Goal: Task Accomplishment & Management: Manage account settings

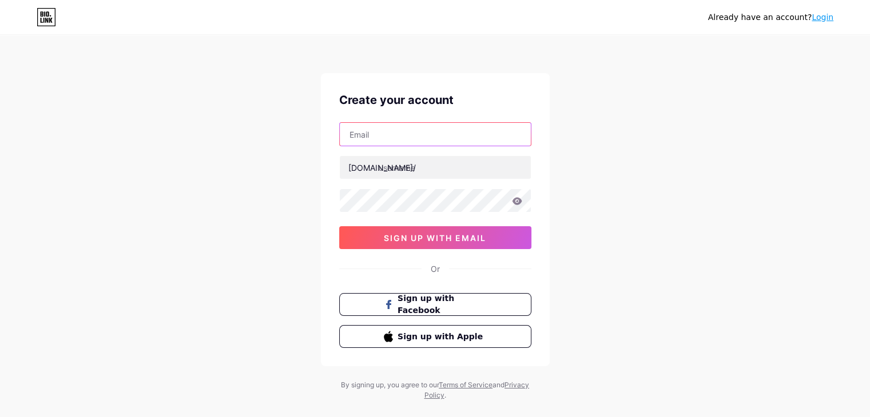
type input "[EMAIL_ADDRESS][DOMAIN_NAME]"
click at [823, 17] on link "Login" at bounding box center [822, 17] width 22 height 9
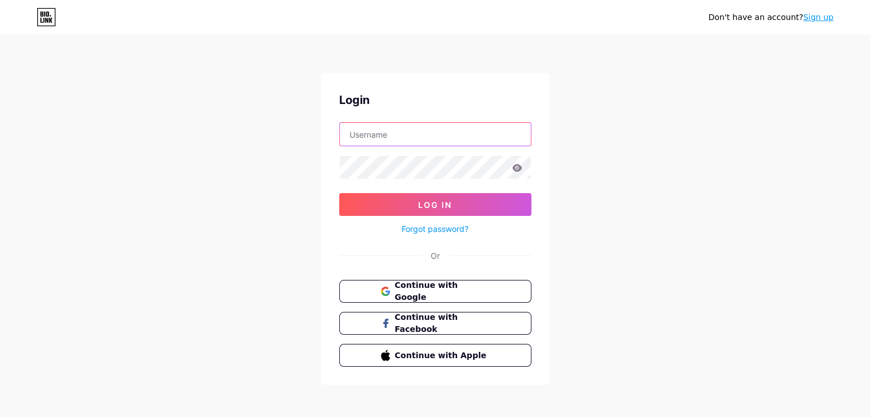
type input "[EMAIL_ADDRESS][DOMAIN_NAME]"
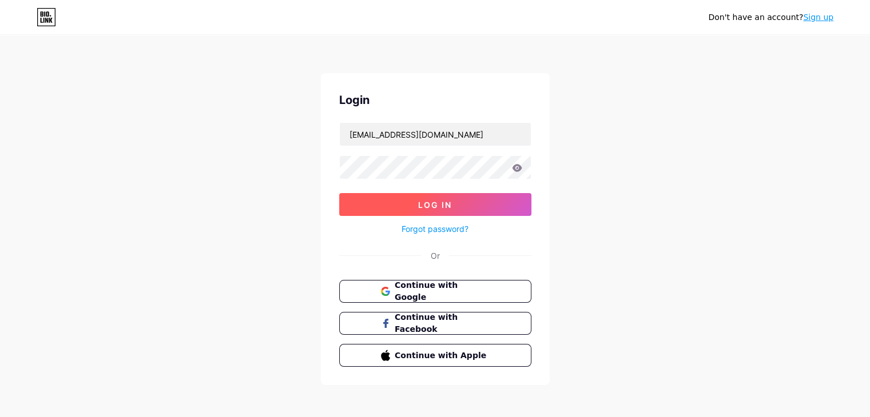
click at [427, 204] on span "Log In" at bounding box center [435, 205] width 34 height 10
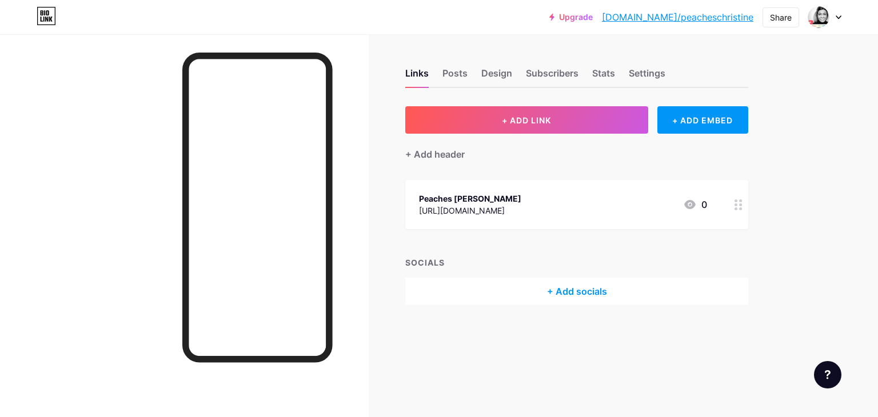
click at [836, 17] on icon at bounding box center [839, 17] width 6 height 4
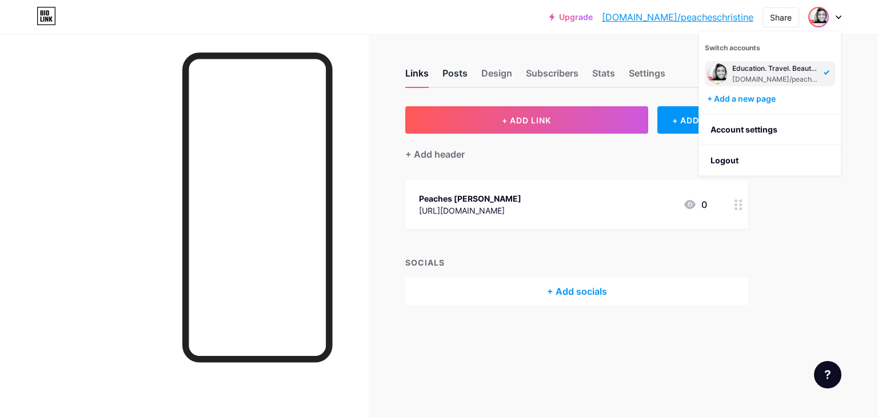
click at [452, 72] on div "Posts" at bounding box center [455, 76] width 25 height 21
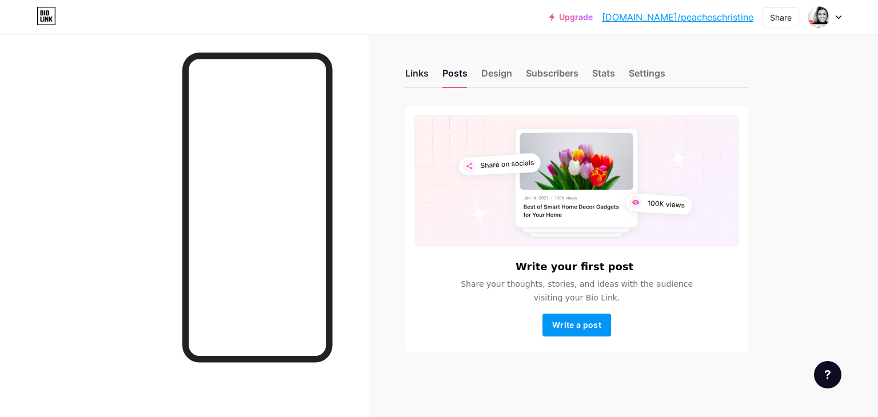
click at [407, 73] on div "Links" at bounding box center [416, 76] width 23 height 21
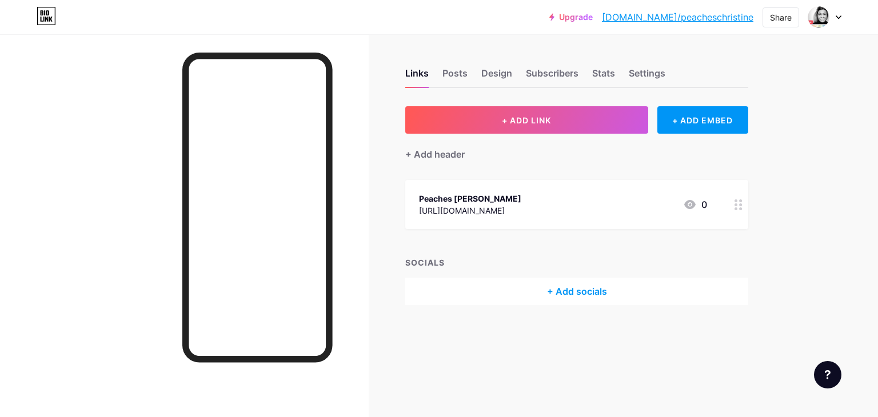
click at [46, 18] on icon at bounding box center [46, 19] width 3 height 5
click at [746, 212] on div at bounding box center [738, 204] width 19 height 49
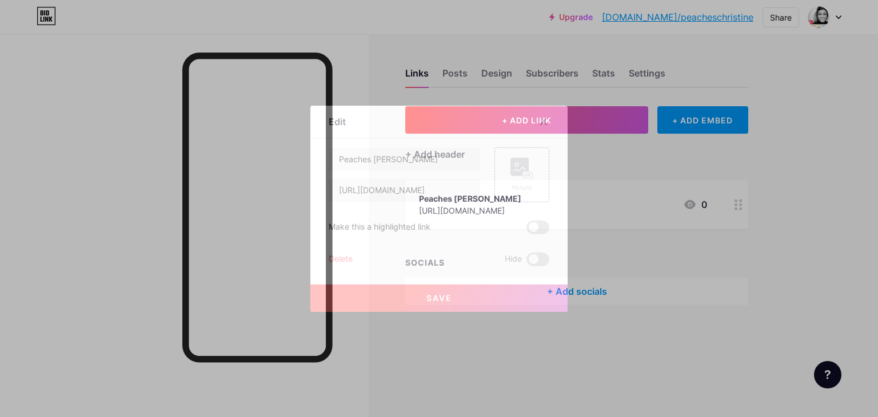
click at [517, 328] on div at bounding box center [439, 208] width 878 height 417
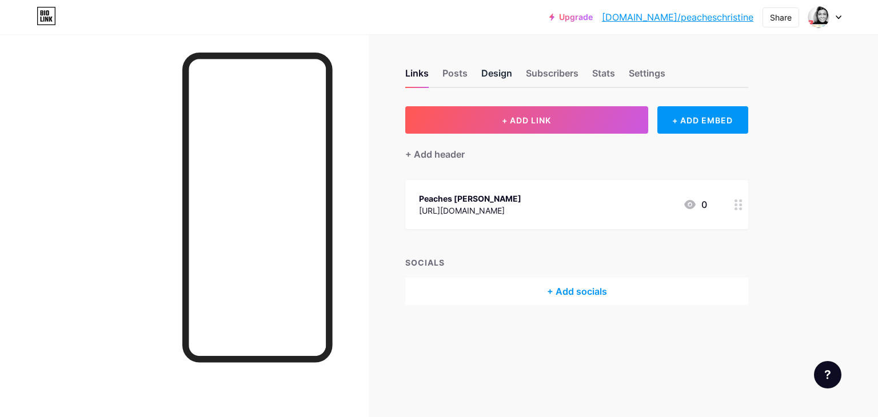
click at [497, 71] on div "Design" at bounding box center [496, 76] width 31 height 21
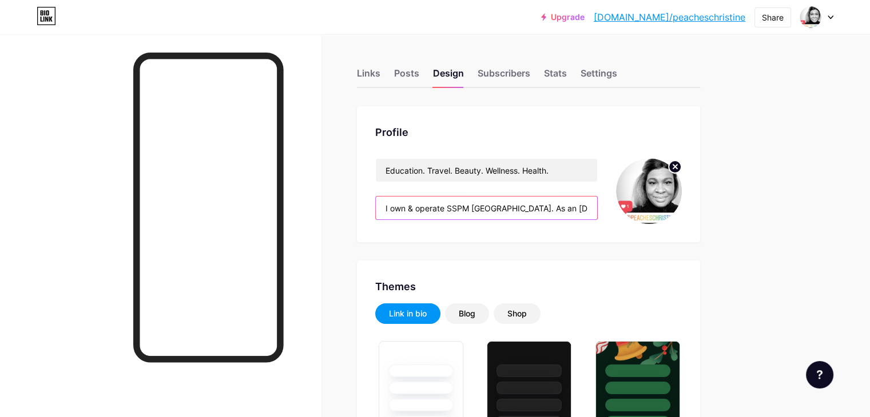
click at [553, 206] on input "I own & operate SSPM [GEOGRAPHIC_DATA]. As an [DEMOGRAPHIC_DATA][PERSON_NAME]. …" at bounding box center [486, 208] width 221 height 23
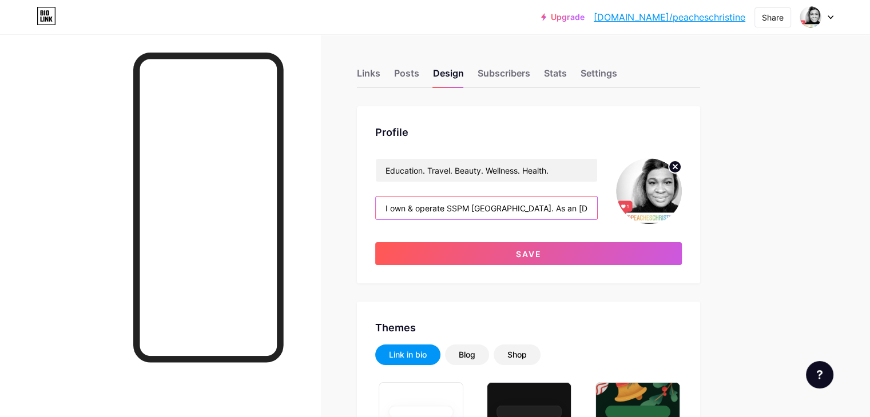
paste input "Thank you for you interest & inquiry. Iam PeachesChristine. [EMAIL_ADDRESS][DOM…"
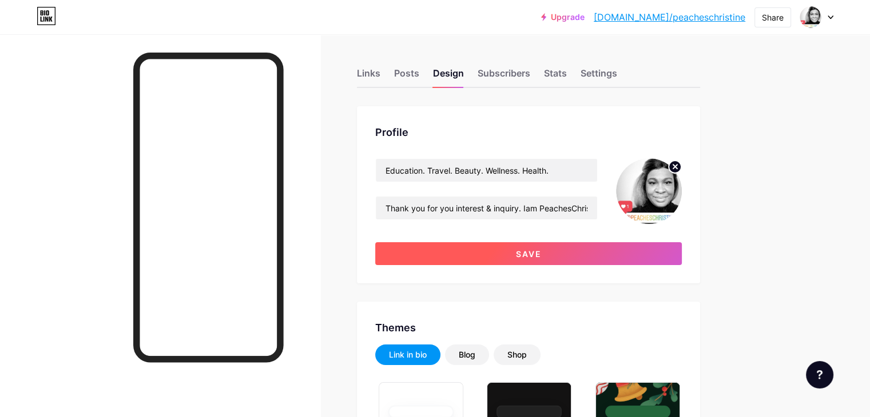
click at [549, 250] on button "Save" at bounding box center [528, 253] width 306 height 23
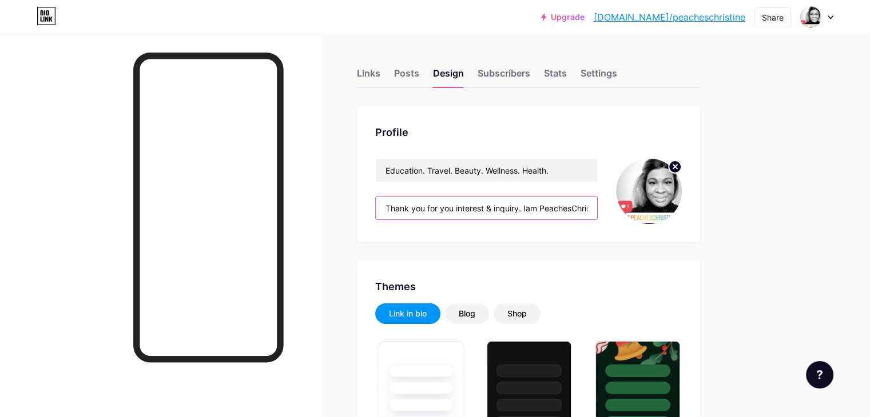
click at [557, 211] on input "Thank you for you interest & inquiry. Iam PeachesChristine. [EMAIL_ADDRESS] own…" at bounding box center [486, 208] width 221 height 23
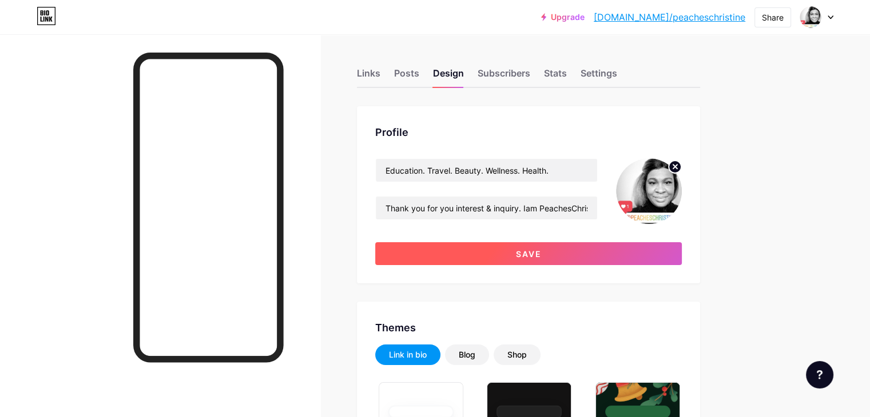
click at [557, 251] on button "Save" at bounding box center [528, 253] width 306 height 23
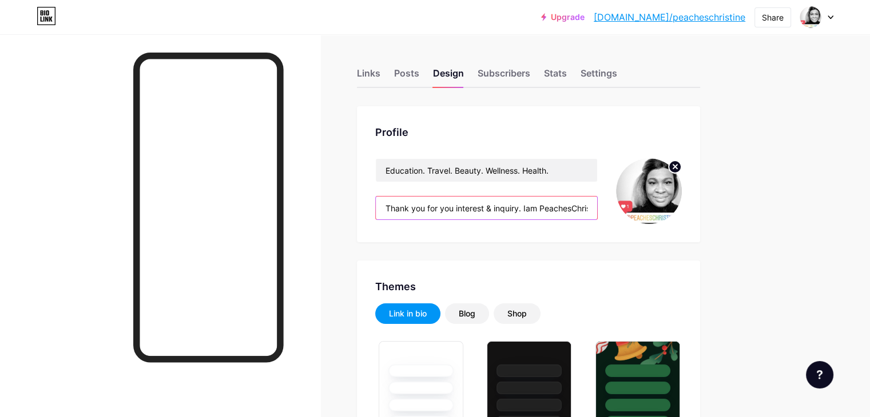
click at [525, 213] on input "Thank you for you interest & inquiry. Iam PeachesChristine. [EMAIL_ADDRESS][DOM…" at bounding box center [486, 208] width 221 height 23
click at [530, 207] on input "Thank you for you interest & inquiry. Iam PeachesChristine. [EMAIL_ADDRESS][DOM…" at bounding box center [486, 208] width 221 height 23
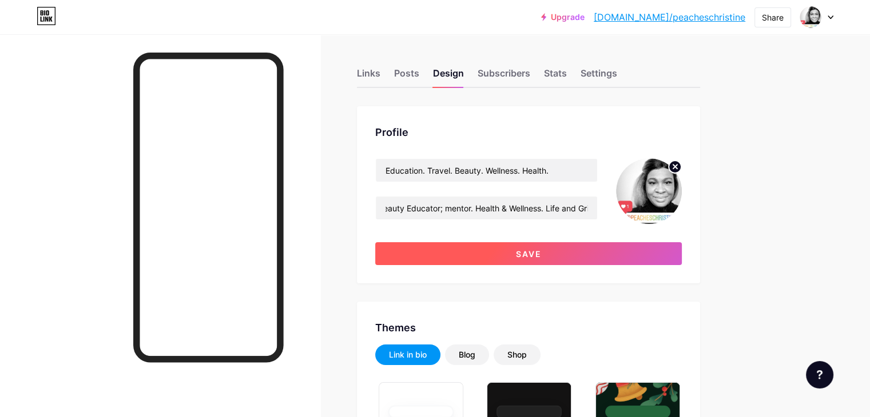
scroll to position [0, 0]
click at [542, 255] on button "Save" at bounding box center [528, 253] width 306 height 23
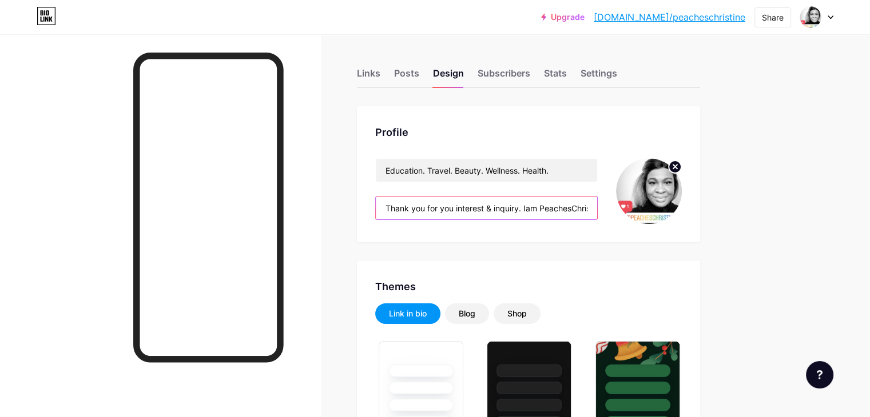
click at [567, 209] on input "Thank you for you interest & inquiry. Iam PeachesChristine. [EMAIL_ADDRESS][DOM…" at bounding box center [486, 208] width 221 height 23
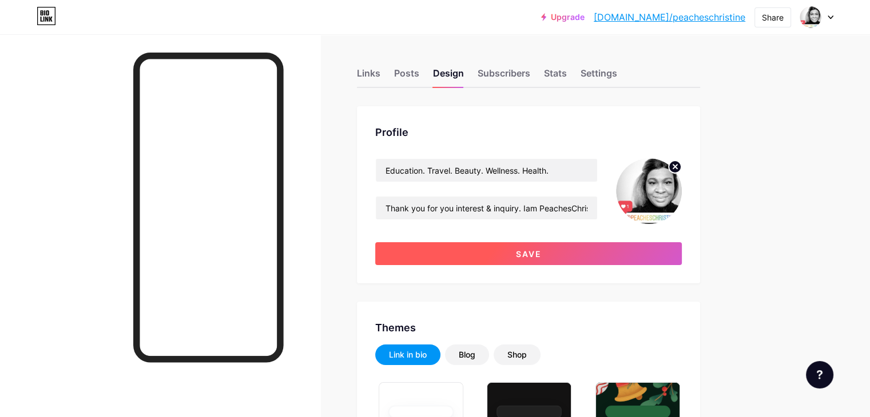
click at [544, 250] on button "Save" at bounding box center [528, 253] width 306 height 23
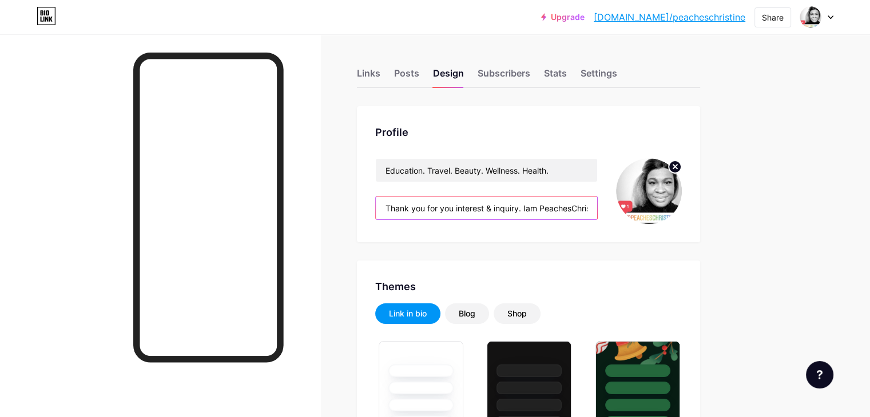
click at [580, 204] on input "Thank you for you interest & inquiry. Iam PeachesChristine. [EMAIL_ADDRESS][DOM…" at bounding box center [486, 208] width 221 height 23
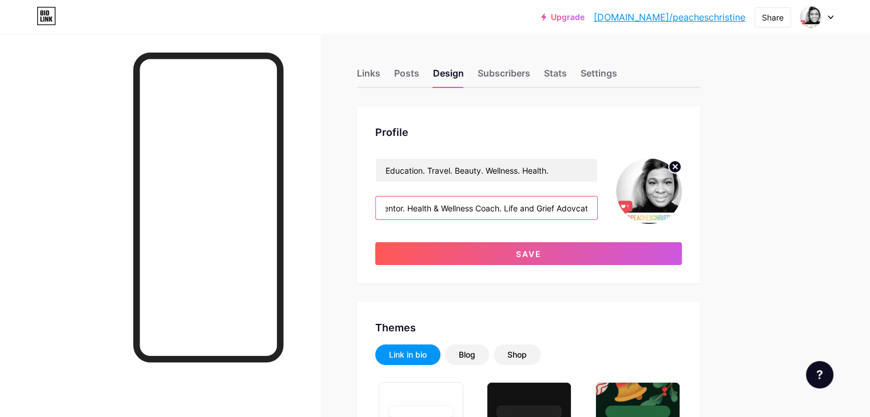
scroll to position [0, 745]
click at [570, 208] on input "Thank you for you interest & inquiry. Iam PeachesChristine. [EMAIL_ADDRESS][DOM…" at bounding box center [486, 208] width 221 height 23
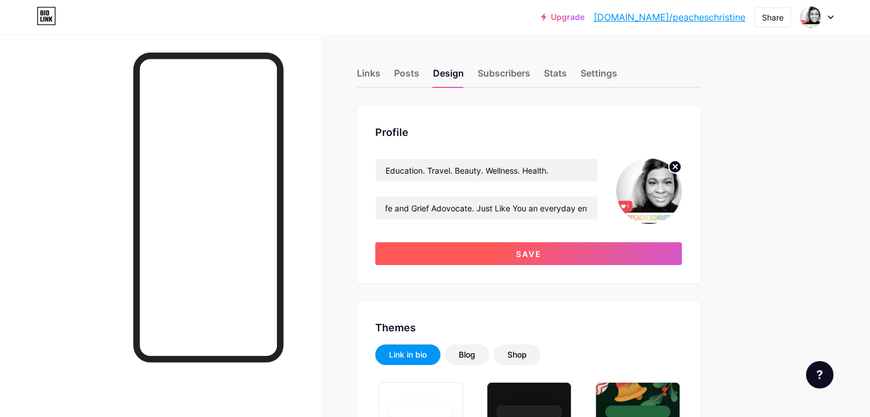
scroll to position [0, 0]
click at [541, 253] on span "Save" at bounding box center [529, 254] width 26 height 10
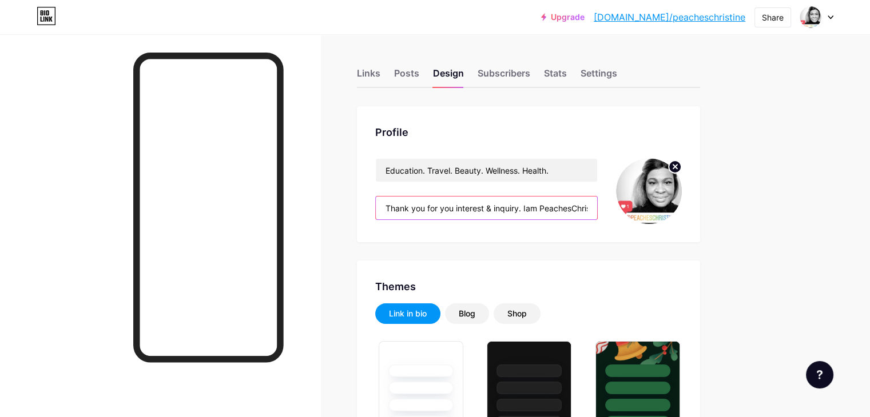
click at [492, 214] on input "Thank you for you interest & inquiry. Iam PeachesChristine. [EMAIL_ADDRESS][DOM…" at bounding box center [486, 208] width 221 height 23
click at [537, 211] on input "Thank you for you interest & inquiry. Iam PeachesChristine. [EMAIL_ADDRESS][DOM…" at bounding box center [486, 208] width 221 height 23
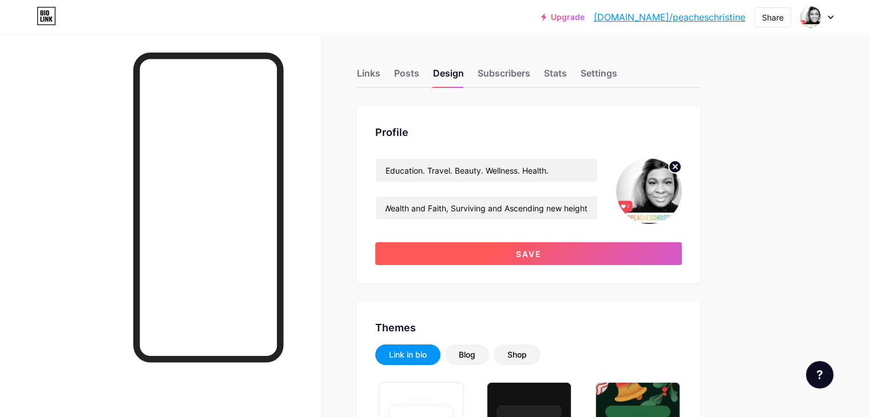
scroll to position [0, 0]
click at [541, 253] on span "Save" at bounding box center [529, 254] width 26 height 10
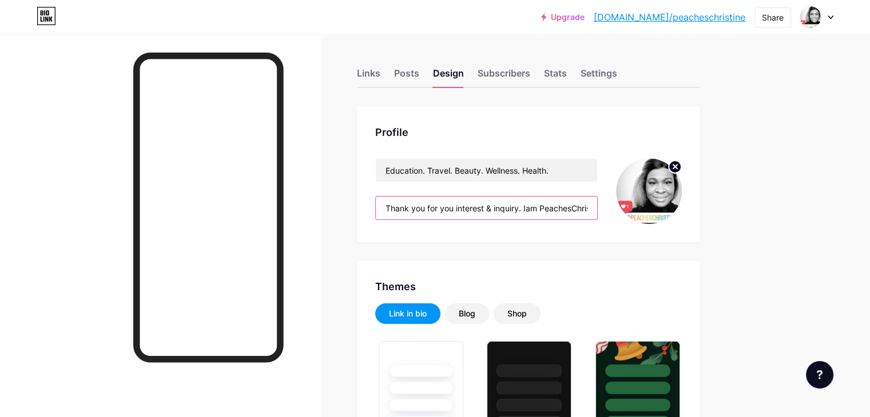
click at [521, 218] on input "Thank you for you interest & inquiry. Iam PeachesChristine. [EMAIL_ADDRESS][DOM…" at bounding box center [486, 208] width 221 height 23
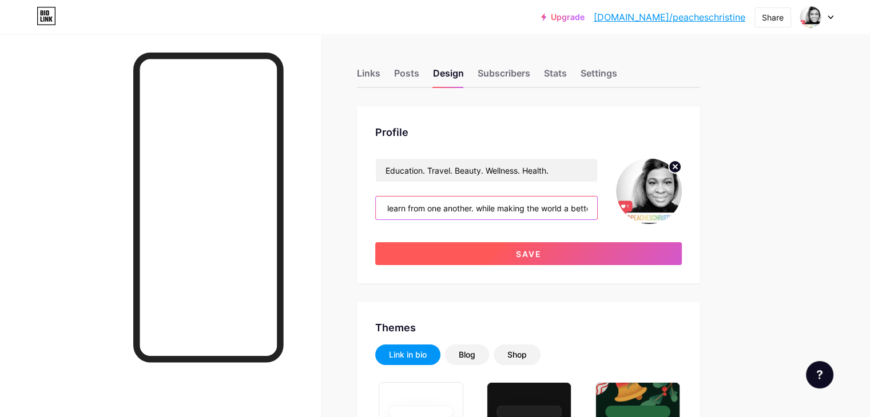
type input "Thank you for you interest & inquiry. Iam PeachesChristine. [EMAIL_ADDRESS][DOM…"
click at [541, 252] on span "Save" at bounding box center [529, 254] width 26 height 10
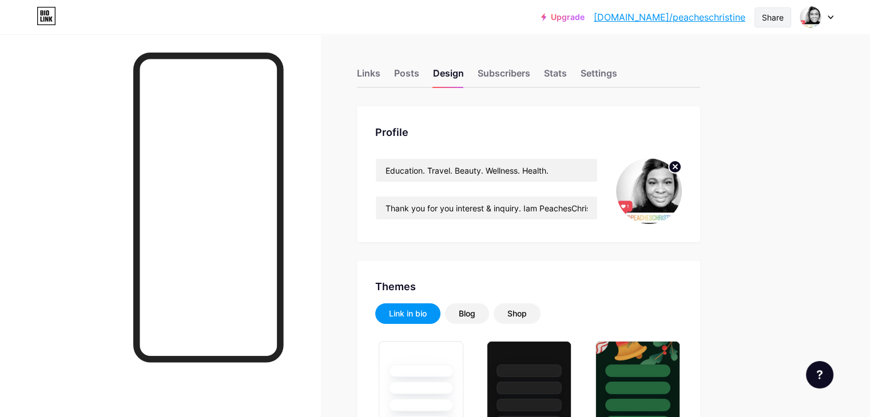
click at [773, 19] on div "Share" at bounding box center [773, 17] width 22 height 12
click at [720, 87] on div "Get my QR code" at bounding box center [691, 86] width 71 height 14
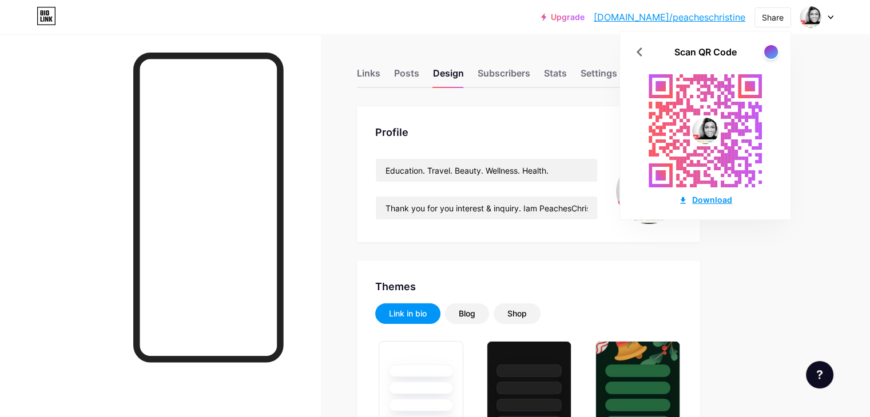
click at [718, 203] on div "Download" at bounding box center [705, 200] width 54 height 12
